Goal: Information Seeking & Learning: Learn about a topic

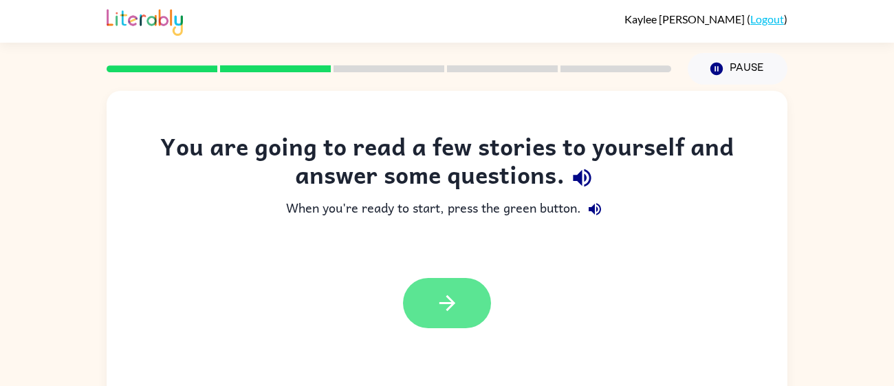
click at [430, 310] on button "button" at bounding box center [447, 303] width 88 height 50
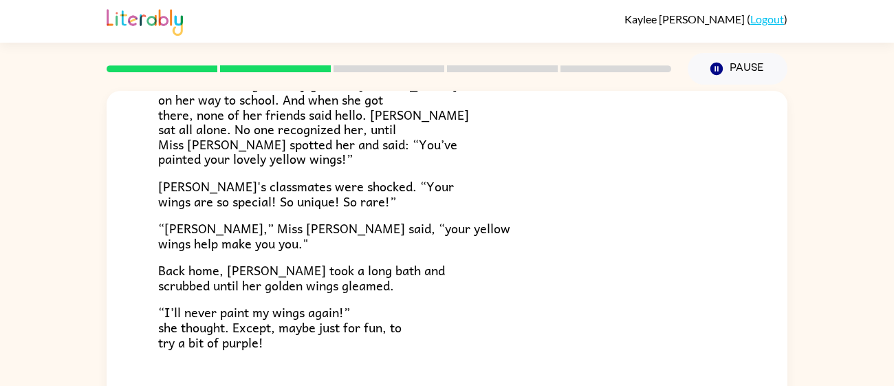
scroll to position [98, 0]
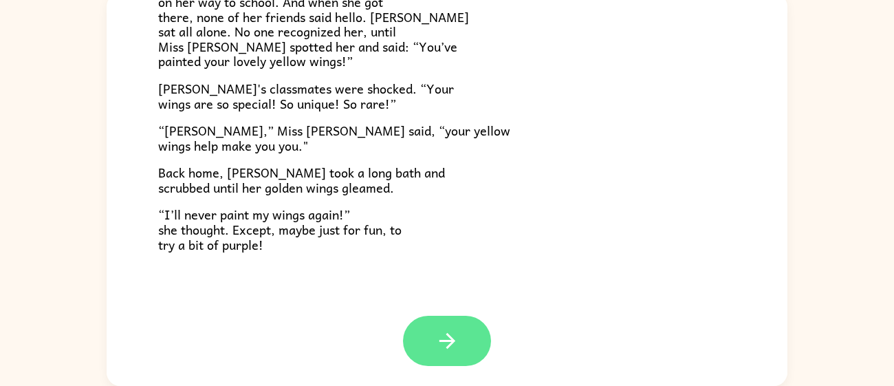
click at [443, 339] on icon "button" at bounding box center [447, 341] width 24 height 24
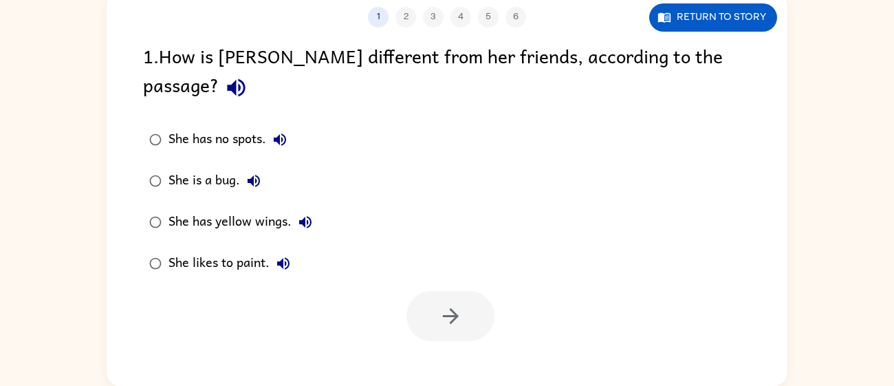
scroll to position [0, 0]
click at [265, 208] on div "She has yellow wings." at bounding box center [243, 222] width 151 height 28
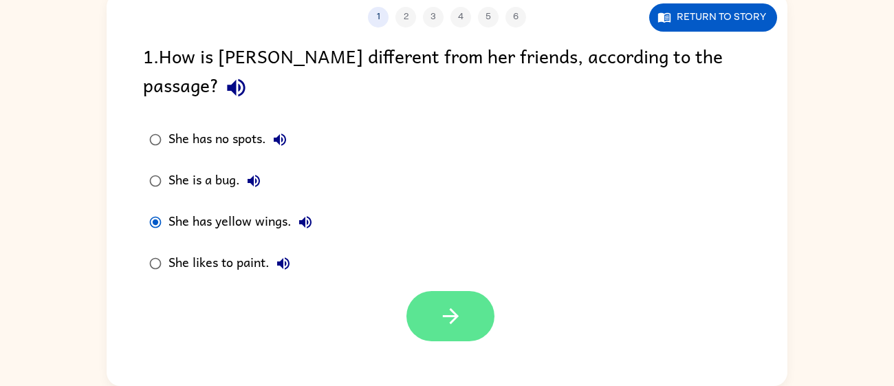
click at [444, 308] on icon "button" at bounding box center [450, 316] width 16 height 16
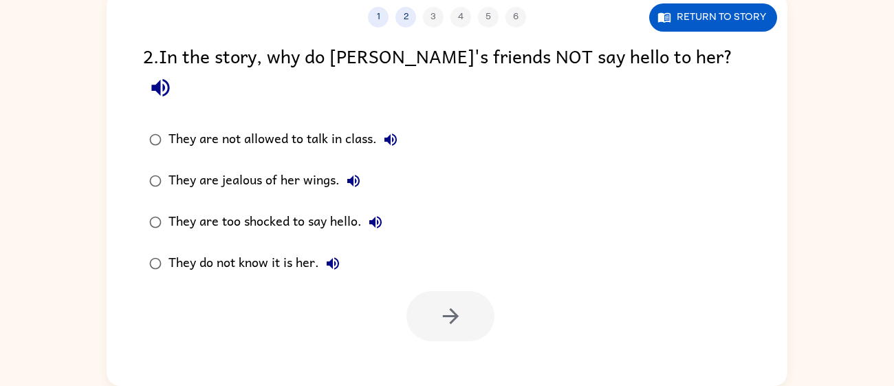
click at [257, 250] on div "They do not know it is her." at bounding box center [257, 264] width 178 height 28
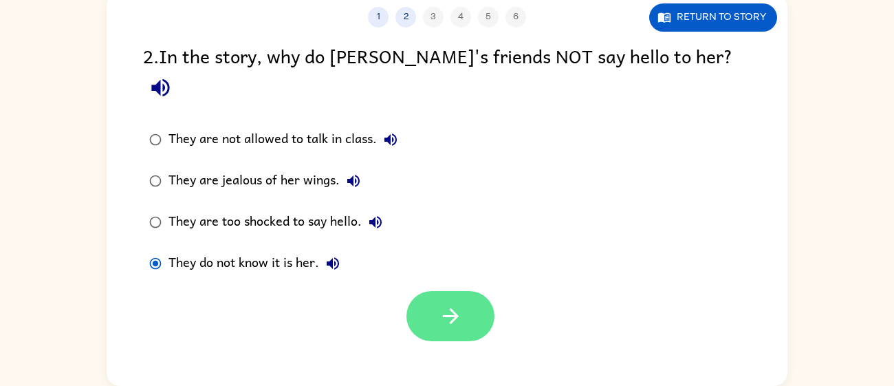
click at [452, 304] on icon "button" at bounding box center [451, 316] width 24 height 24
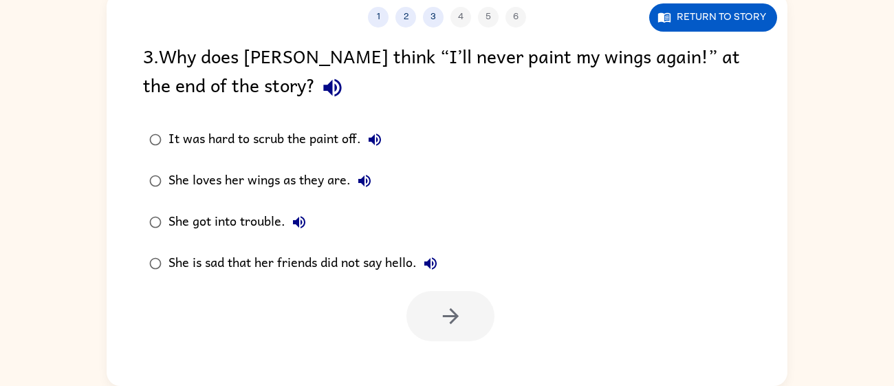
click at [303, 177] on div "She loves her wings as they are." at bounding box center [273, 181] width 210 height 28
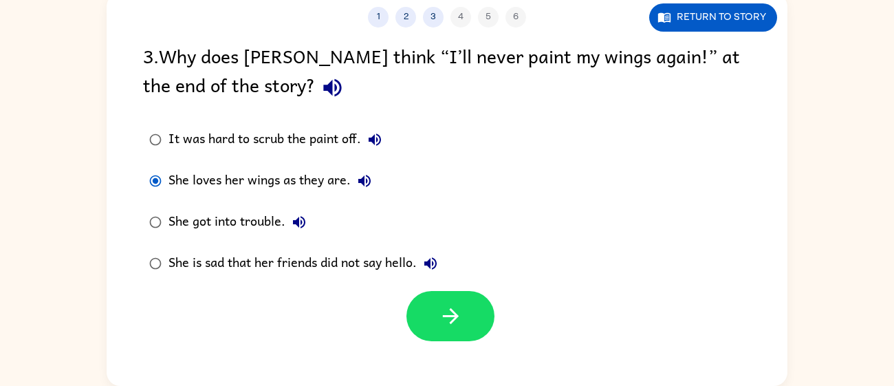
click at [241, 263] on div "She is sad that her friends did not say hello." at bounding box center [306, 264] width 276 height 28
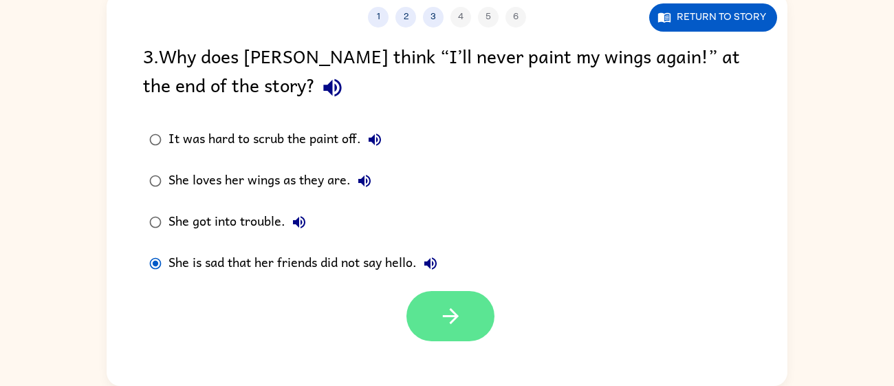
click at [430, 318] on button "button" at bounding box center [450, 316] width 88 height 50
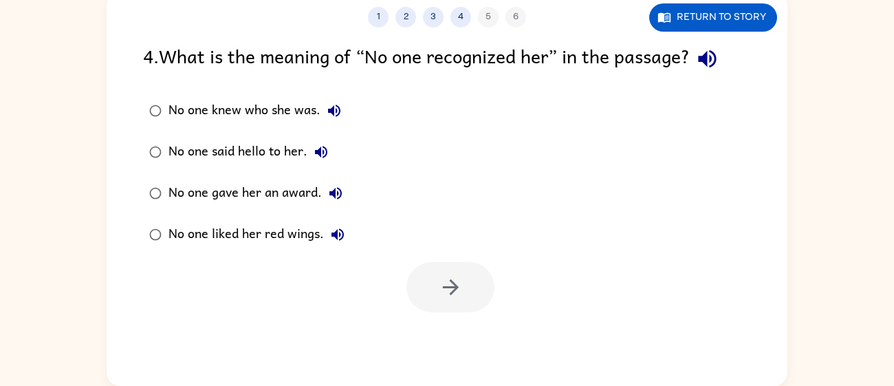
click at [241, 119] on div "No one knew who she was." at bounding box center [257, 111] width 179 height 28
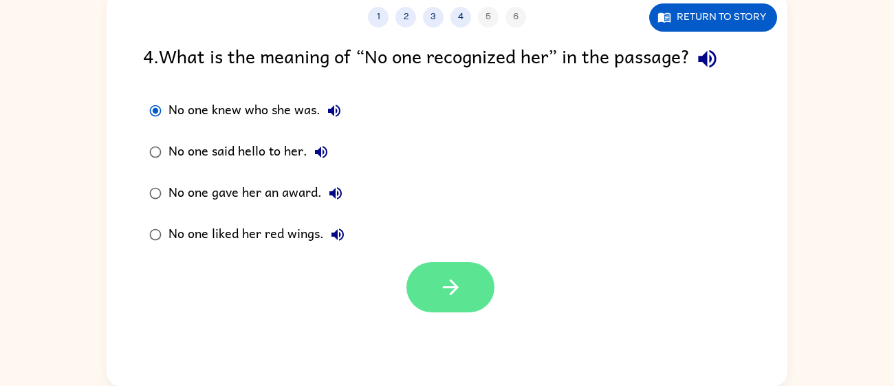
click at [446, 281] on icon "button" at bounding box center [451, 287] width 24 height 24
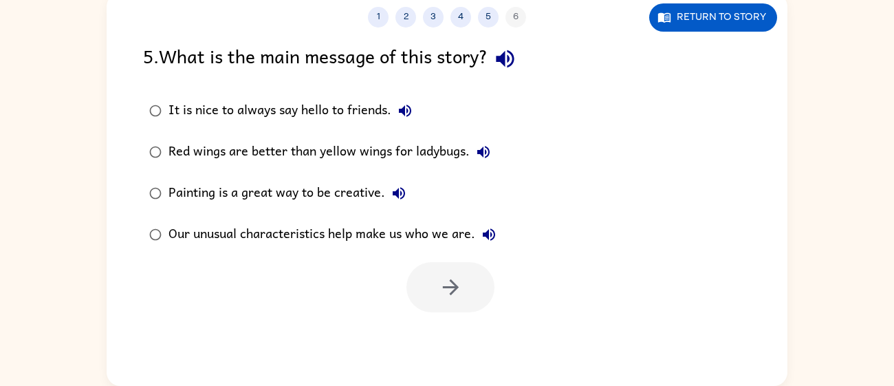
click at [283, 238] on div "Our unusual characteristics help make us who we are." at bounding box center [335, 235] width 334 height 28
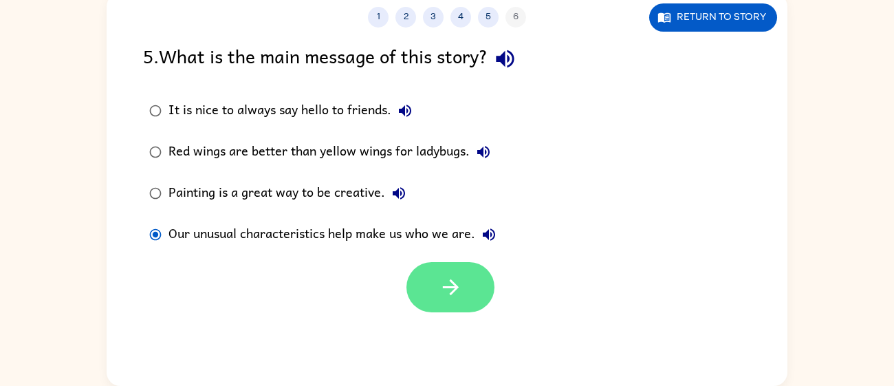
click at [452, 286] on icon "button" at bounding box center [450, 287] width 16 height 16
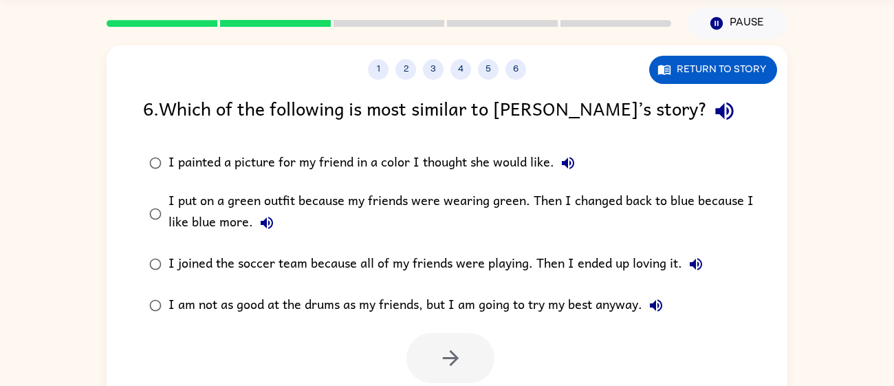
scroll to position [46, 0]
click at [367, 312] on div "I am not as good at the drums as my friends, but I am going to try my best anyw…" at bounding box center [418, 305] width 501 height 28
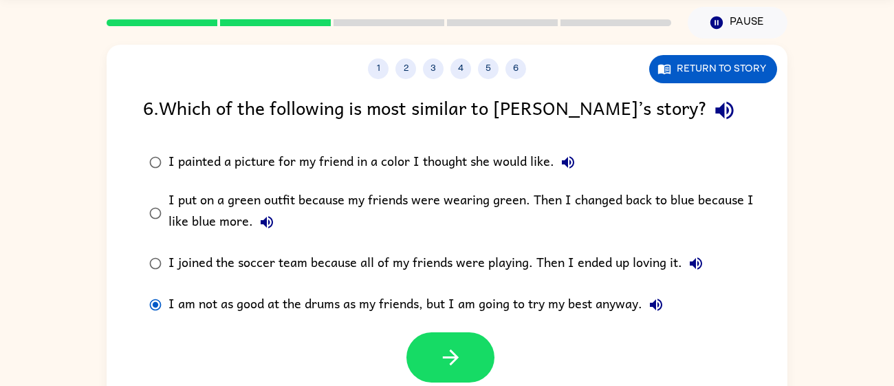
click at [439, 203] on div "I put on a green outfit because my friends were wearing green. Then I changed b…" at bounding box center [468, 213] width 601 height 46
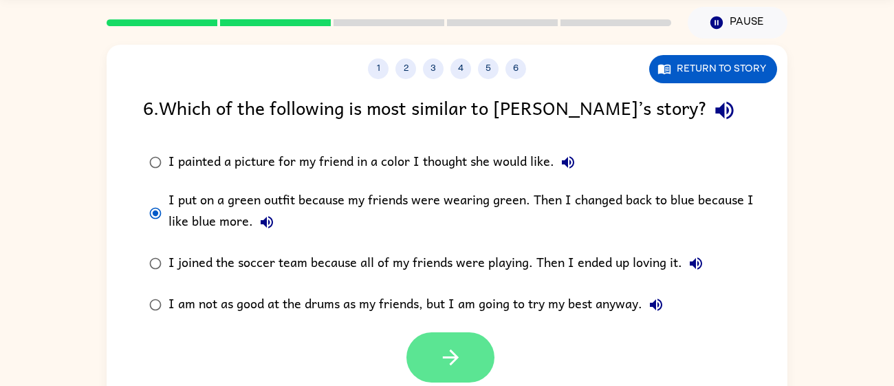
click at [456, 359] on icon "button" at bounding box center [451, 357] width 24 height 24
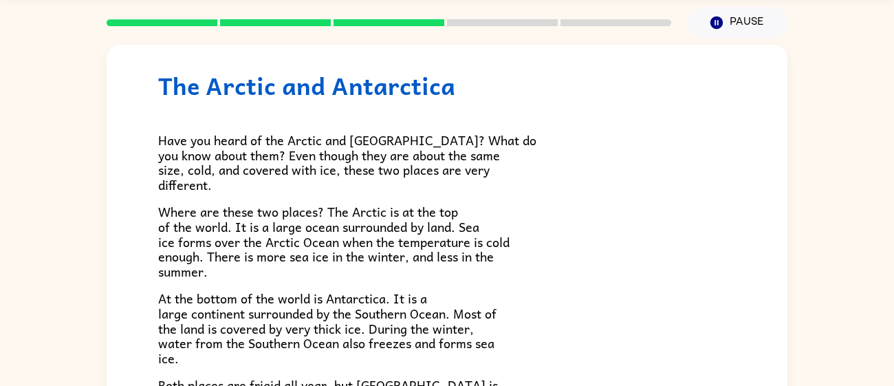
scroll to position [25, 0]
click at [519, 235] on p "Where are these two places? The Arctic is at the top of the world. It is a larg…" at bounding box center [447, 241] width 578 height 74
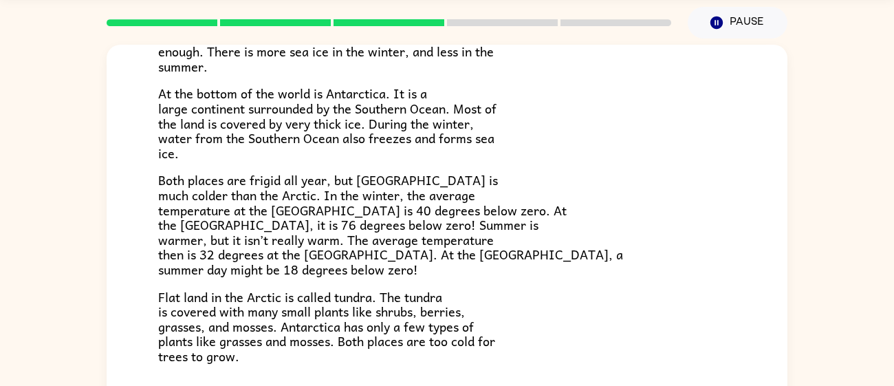
scroll to position [290, 0]
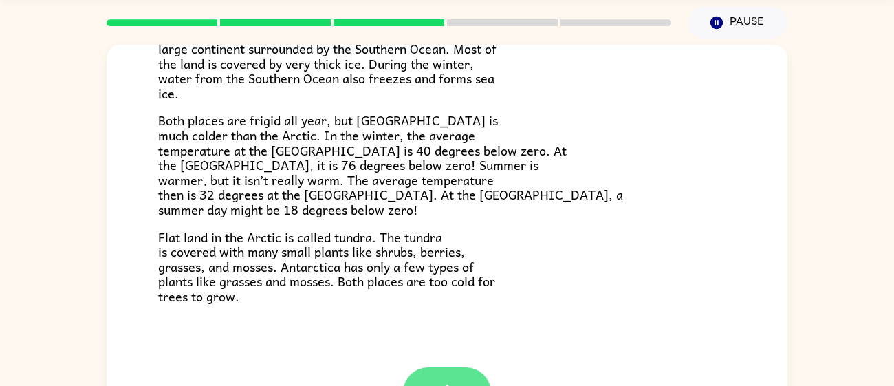
click at [452, 375] on button "button" at bounding box center [447, 392] width 88 height 50
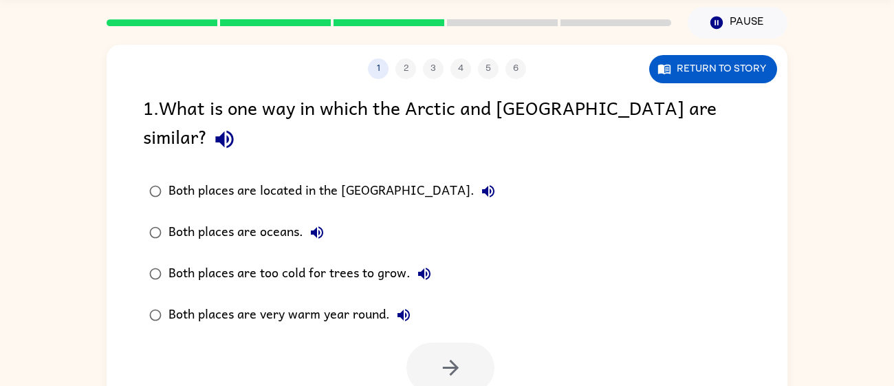
scroll to position [0, 0]
click at [370, 177] on div "Both places are located in the [GEOGRAPHIC_DATA]." at bounding box center [335, 191] width 334 height 28
click at [425, 342] on button "button" at bounding box center [450, 367] width 88 height 50
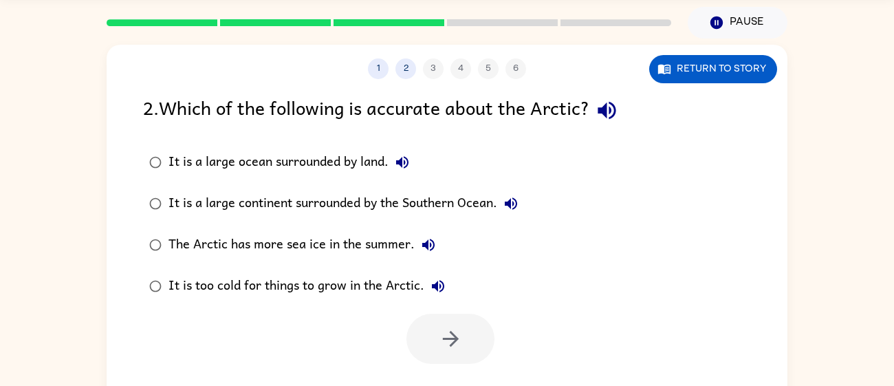
click at [326, 167] on div "It is a large ocean surrounded by land." at bounding box center [292, 163] width 248 height 28
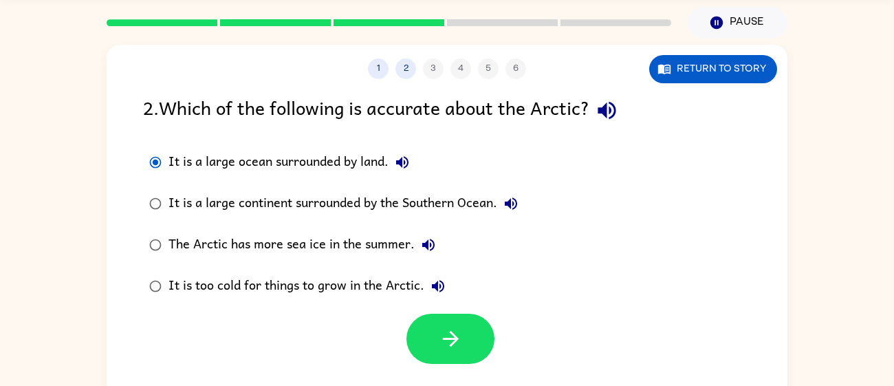
click at [338, 209] on div "It is a large continent surrounded by the Southern Ocean." at bounding box center [346, 204] width 356 height 28
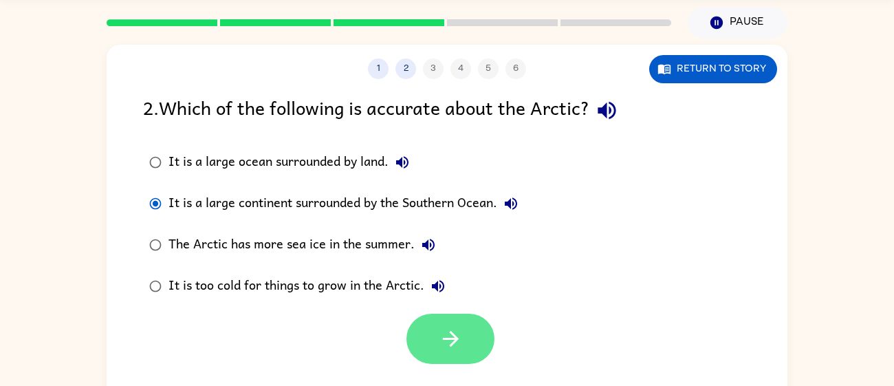
click at [454, 344] on icon "button" at bounding box center [451, 339] width 24 height 24
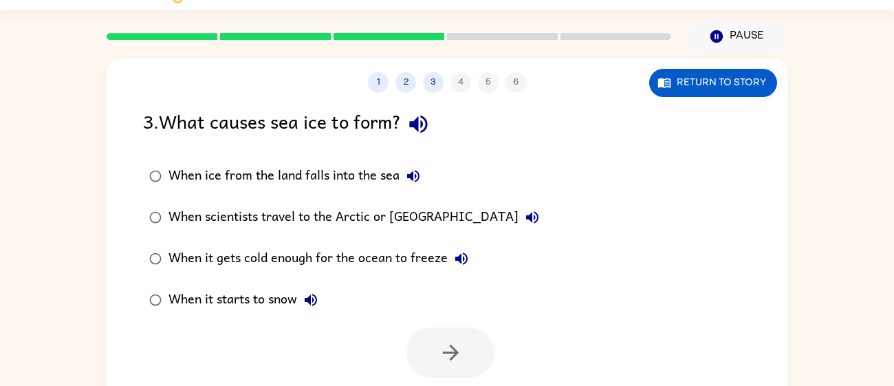
scroll to position [32, 0]
click at [298, 268] on div "When it gets cold enough for the ocean to freeze" at bounding box center [321, 259] width 307 height 28
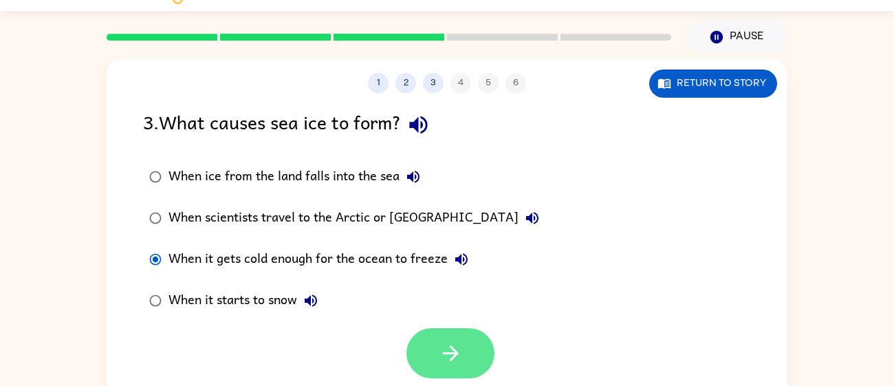
click at [450, 345] on icon "button" at bounding box center [450, 353] width 16 height 16
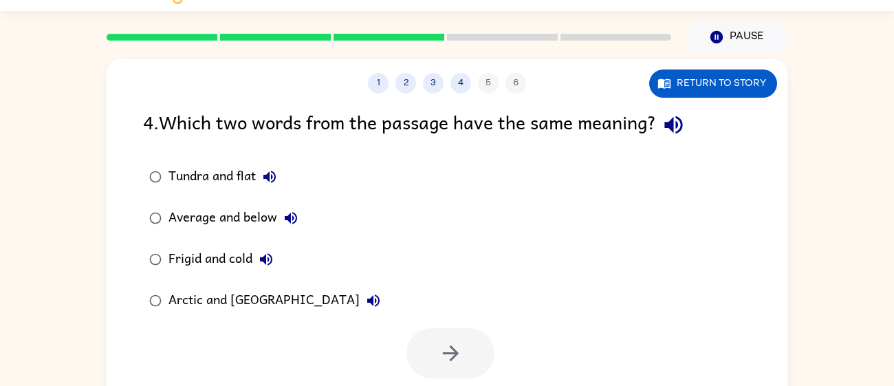
click at [246, 308] on div "Arctic and [GEOGRAPHIC_DATA]" at bounding box center [277, 301] width 219 height 28
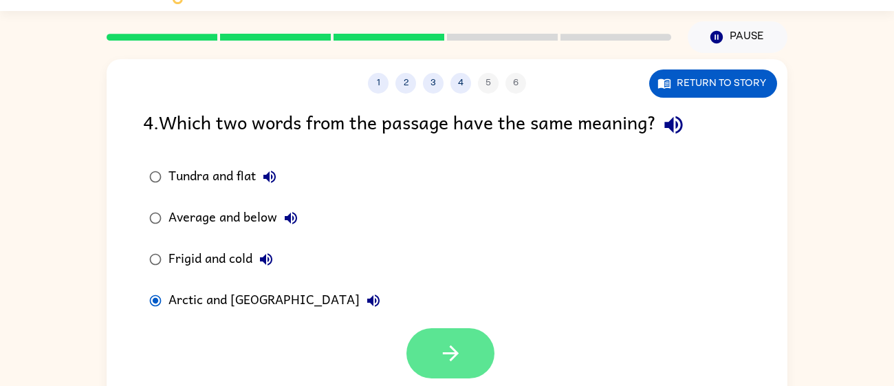
click at [439, 348] on icon "button" at bounding box center [451, 353] width 24 height 24
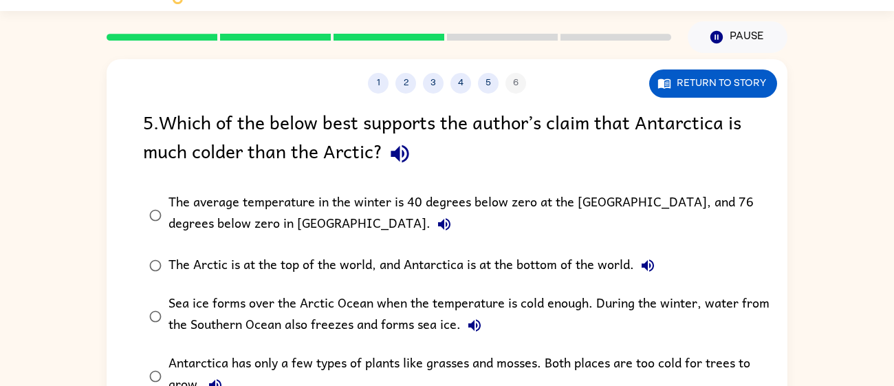
scroll to position [10, 0]
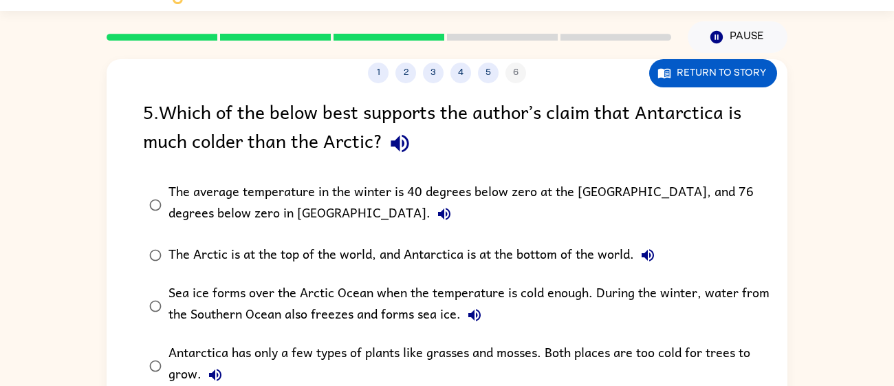
click at [398, 205] on div "The average temperature in the winter is 40 degrees below zero at the [GEOGRAPH…" at bounding box center [468, 205] width 601 height 46
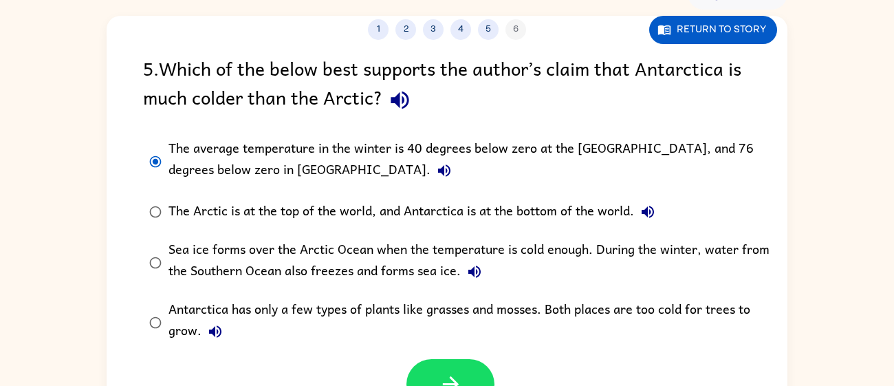
scroll to position [98, 0]
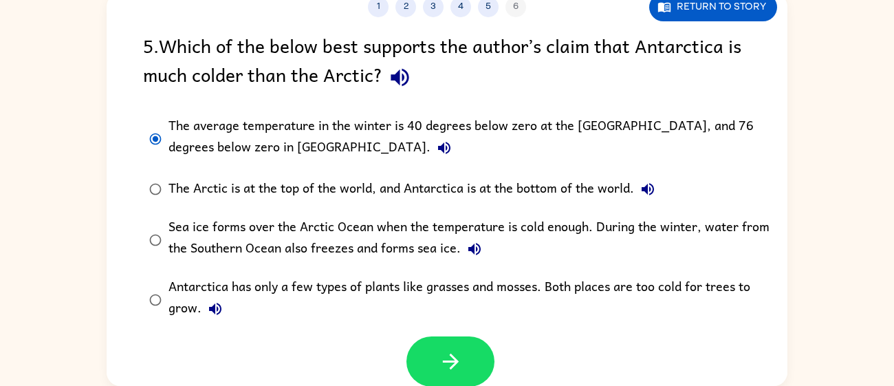
click at [441, 328] on label "Antarctica has only a few types of plants like grasses and mosses. Both places …" at bounding box center [455, 300] width 641 height 60
click at [255, 151] on div "The average temperature in the winter is 40 degrees below zero at the [GEOGRAPH…" at bounding box center [468, 139] width 601 height 46
click at [415, 368] on button "button" at bounding box center [450, 361] width 88 height 50
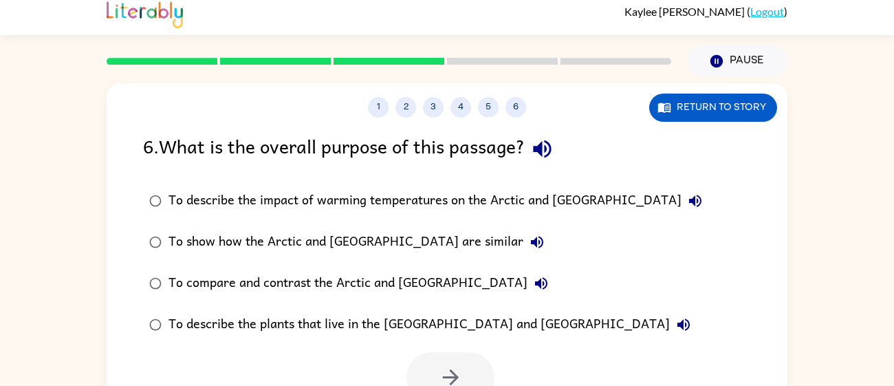
scroll to position [8, 0]
click at [391, 236] on div "To show how the Arctic and [GEOGRAPHIC_DATA] are similar" at bounding box center [359, 242] width 382 height 28
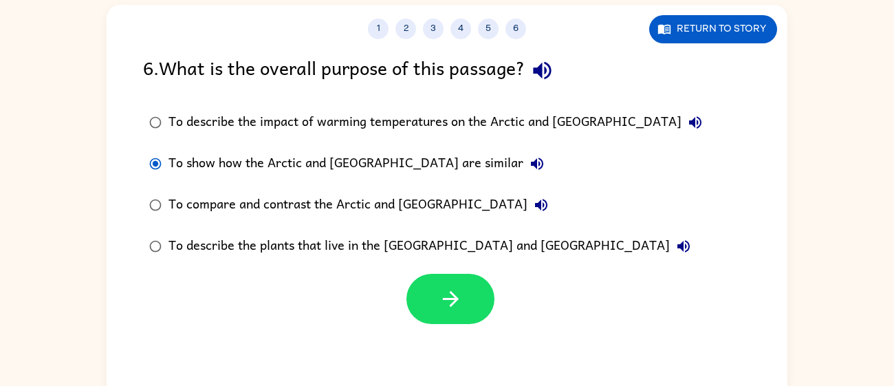
scroll to position [93, 0]
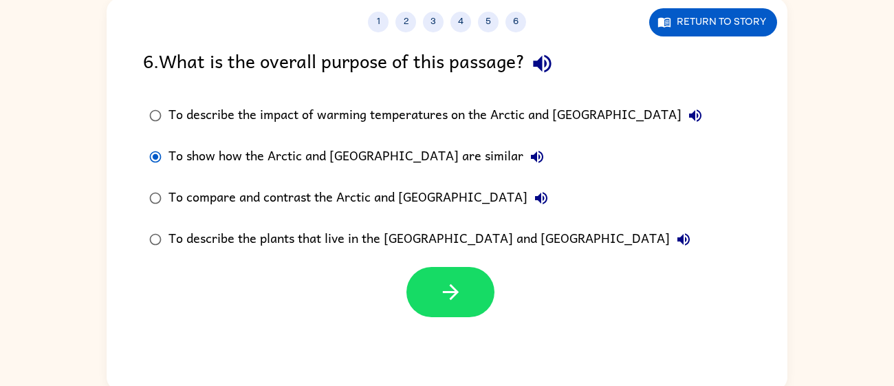
click at [424, 212] on div "To compare and contrast the Arctic and [GEOGRAPHIC_DATA]" at bounding box center [361, 198] width 386 height 28
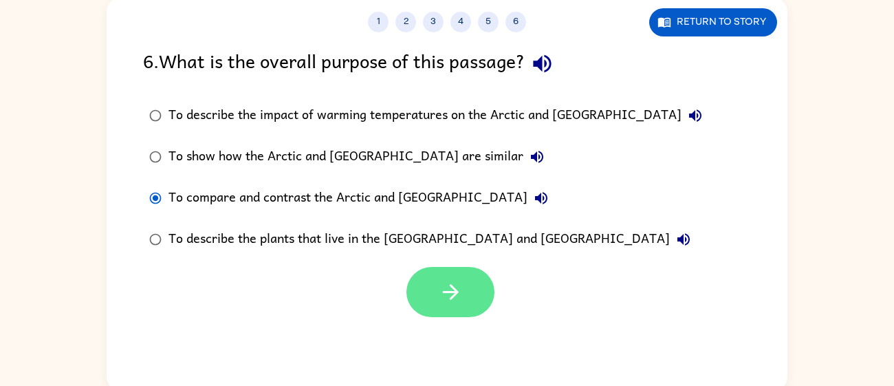
click at [446, 272] on button "button" at bounding box center [450, 292] width 88 height 50
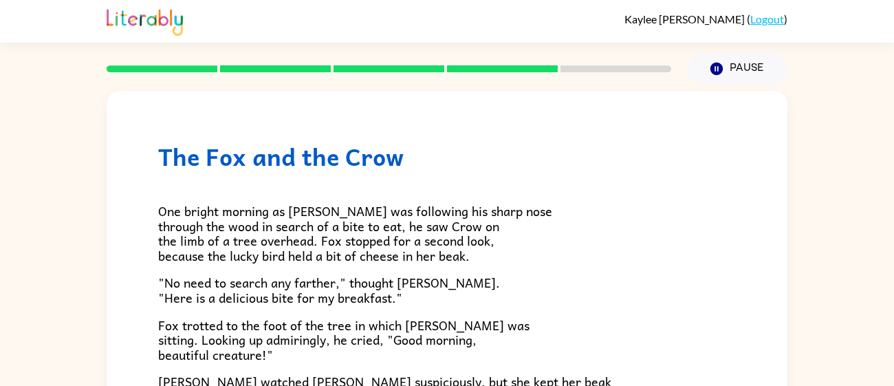
scroll to position [98, 0]
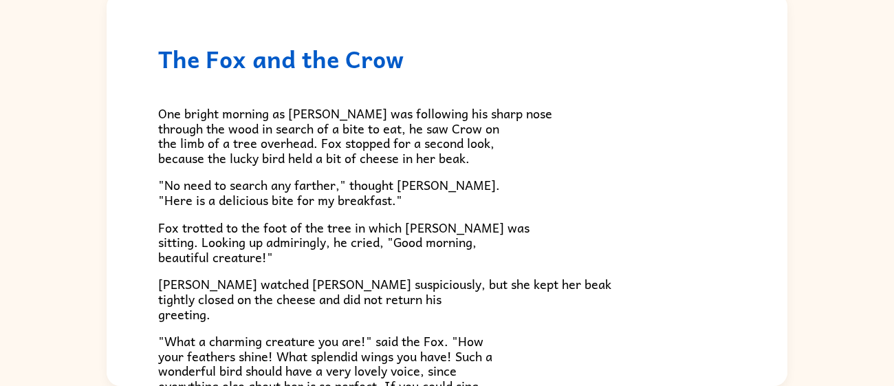
click at [530, 226] on p "Fox trotted to the foot of the tree in which [PERSON_NAME] was sitting. Looking…" at bounding box center [447, 242] width 578 height 45
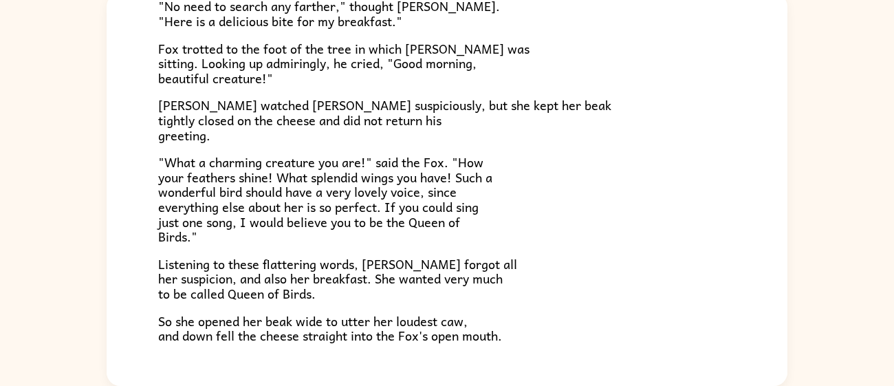
scroll to position [270, 0]
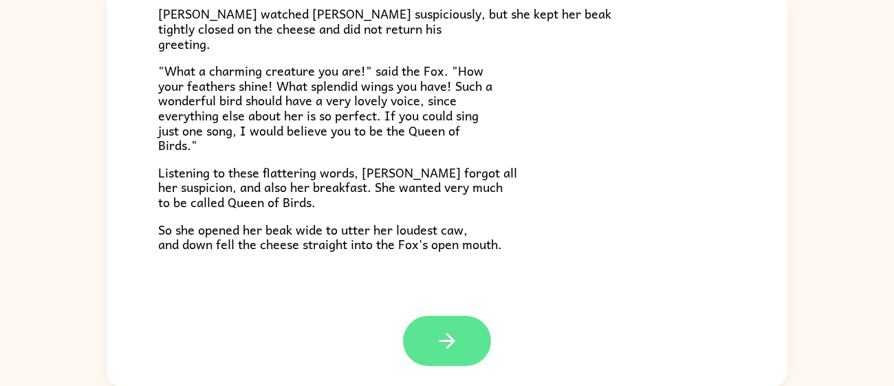
click at [441, 346] on icon "button" at bounding box center [447, 341] width 24 height 24
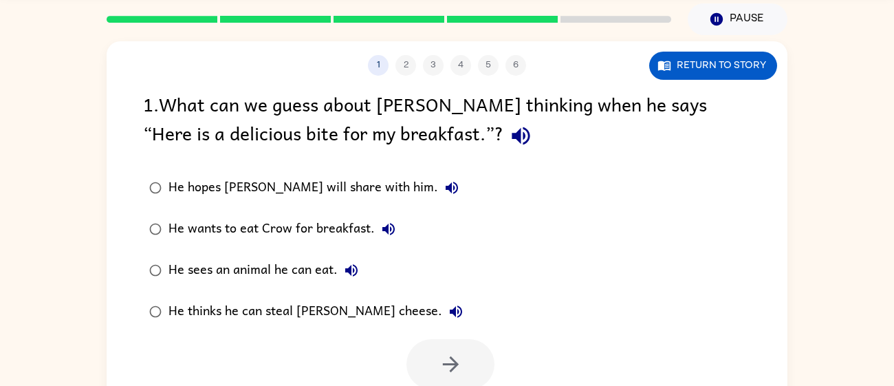
scroll to position [52, 0]
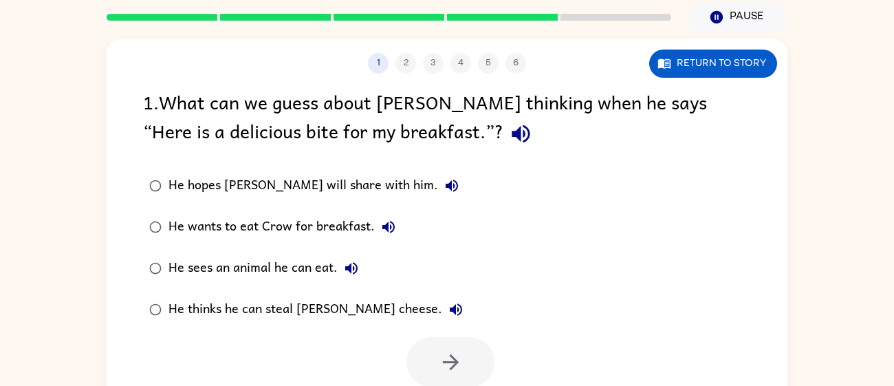
click at [284, 227] on div "He wants to eat Crow for breakfast." at bounding box center [285, 227] width 234 height 28
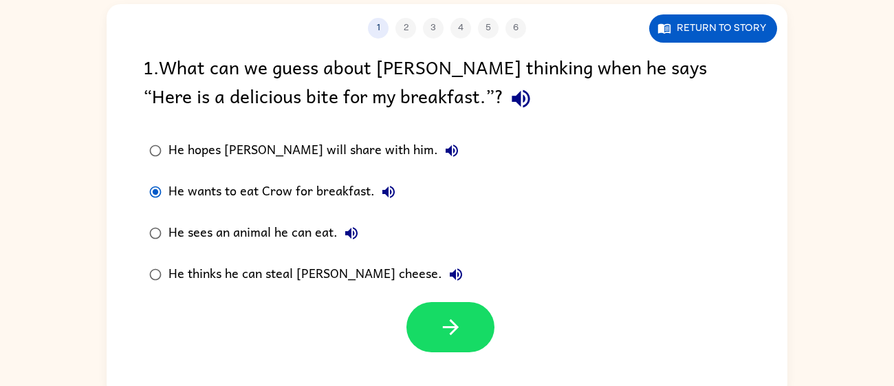
scroll to position [98, 0]
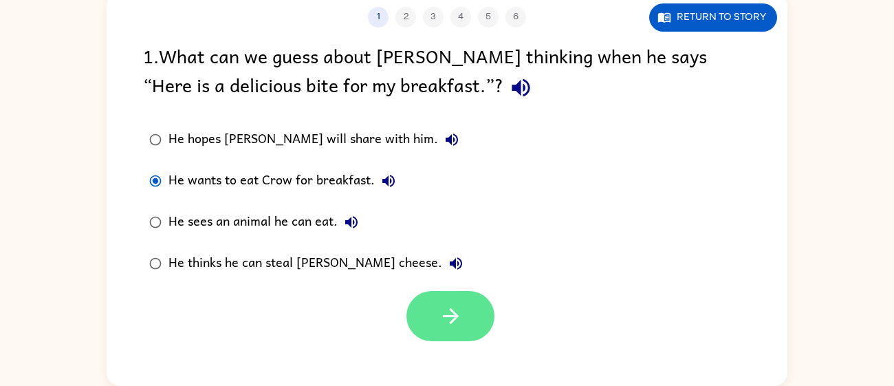
click at [426, 323] on button "button" at bounding box center [450, 316] width 88 height 50
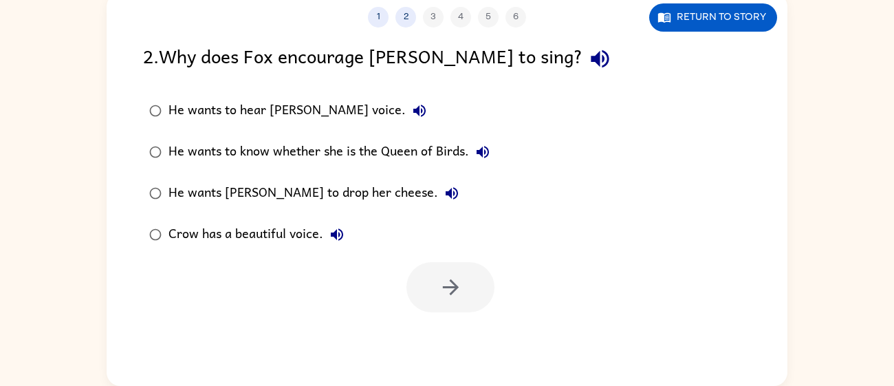
click at [312, 107] on div "He wants to hear [PERSON_NAME] voice." at bounding box center [300, 111] width 265 height 28
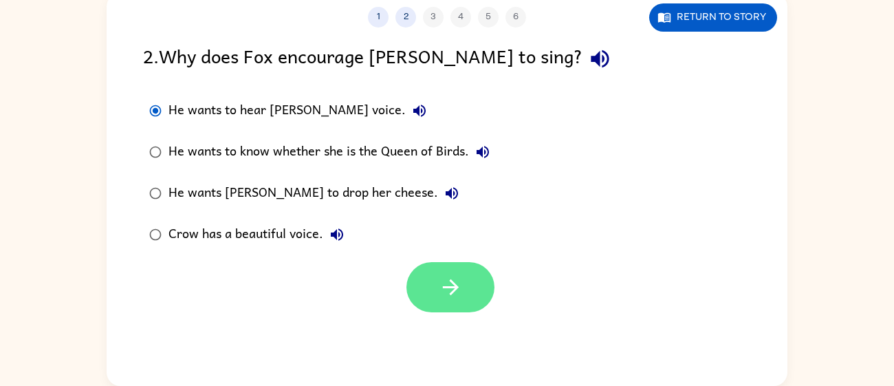
click at [428, 279] on button "button" at bounding box center [450, 287] width 88 height 50
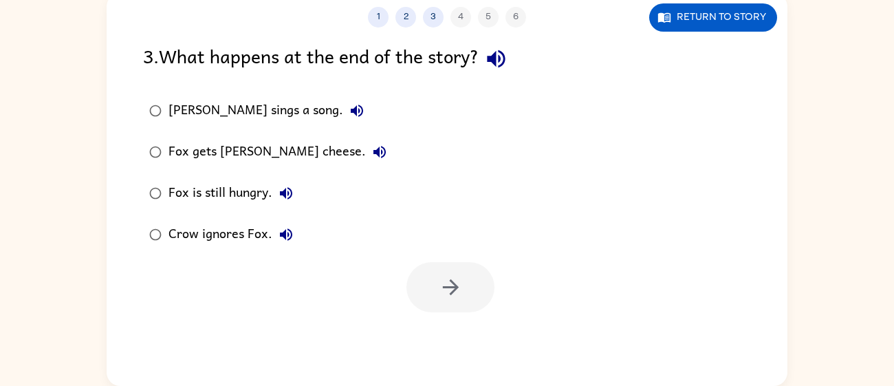
click at [198, 149] on div "Fox gets [PERSON_NAME] cheese." at bounding box center [280, 152] width 225 height 28
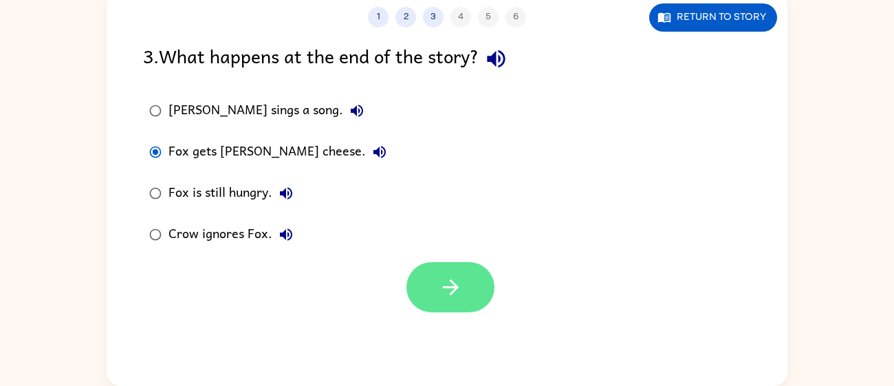
click at [444, 285] on icon "button" at bounding box center [451, 287] width 24 height 24
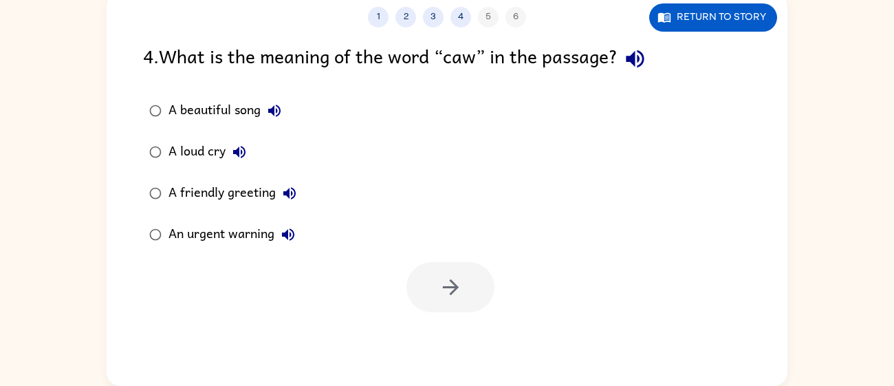
click at [208, 158] on div "A loud cry" at bounding box center [210, 152] width 85 height 28
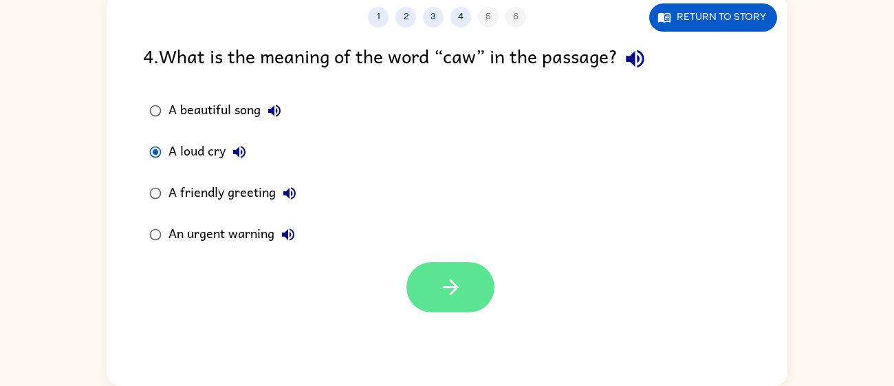
click at [457, 267] on button "button" at bounding box center [450, 287] width 88 height 50
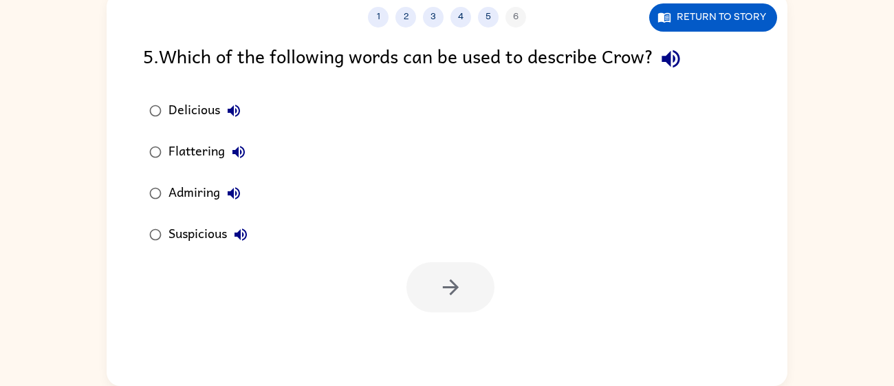
click at [200, 117] on div "Delicious" at bounding box center [207, 111] width 79 height 28
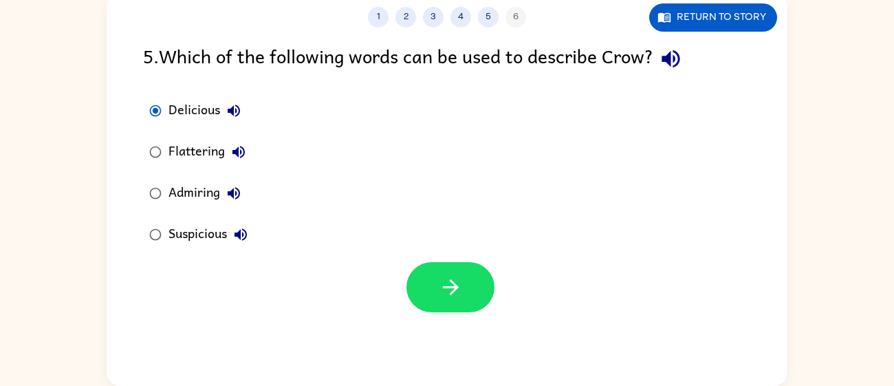
click at [193, 240] on div "Suspicious" at bounding box center [211, 235] width 86 height 28
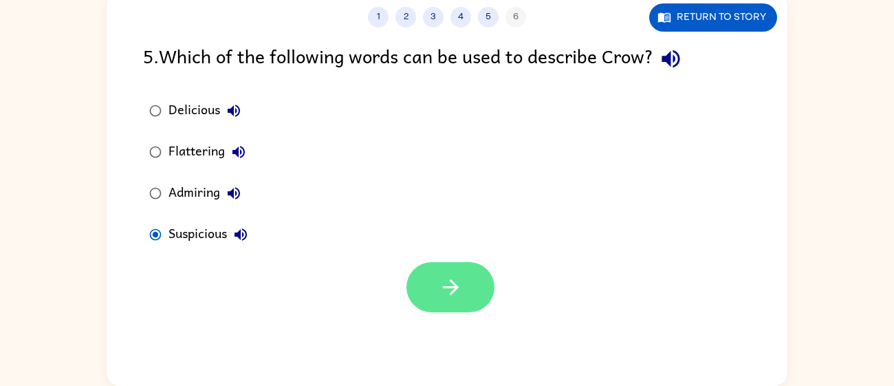
click at [454, 294] on icon "button" at bounding box center [451, 287] width 24 height 24
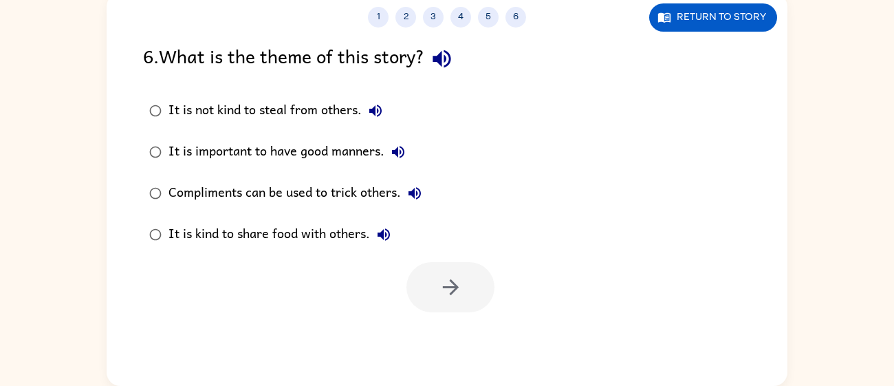
click at [280, 187] on div "Compliments can be used to trick others." at bounding box center [298, 193] width 260 height 28
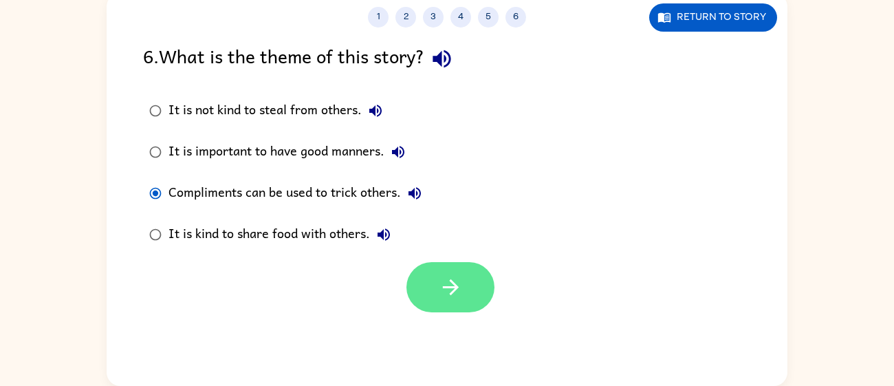
click at [439, 275] on icon "button" at bounding box center [451, 287] width 24 height 24
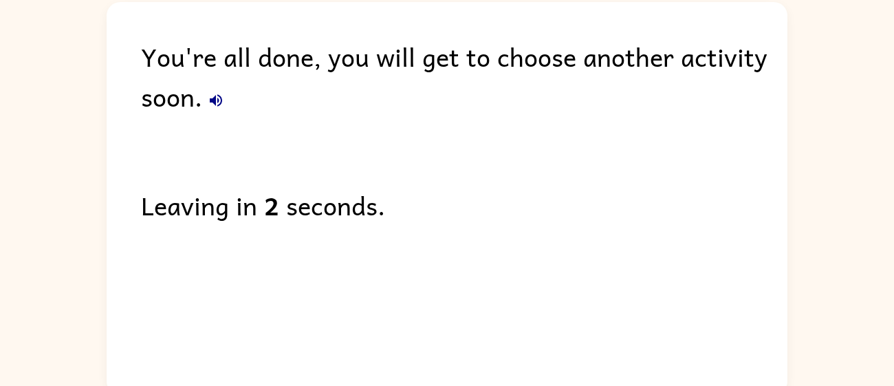
scroll to position [66, 0]
